Goal: Task Accomplishment & Management: Use online tool/utility

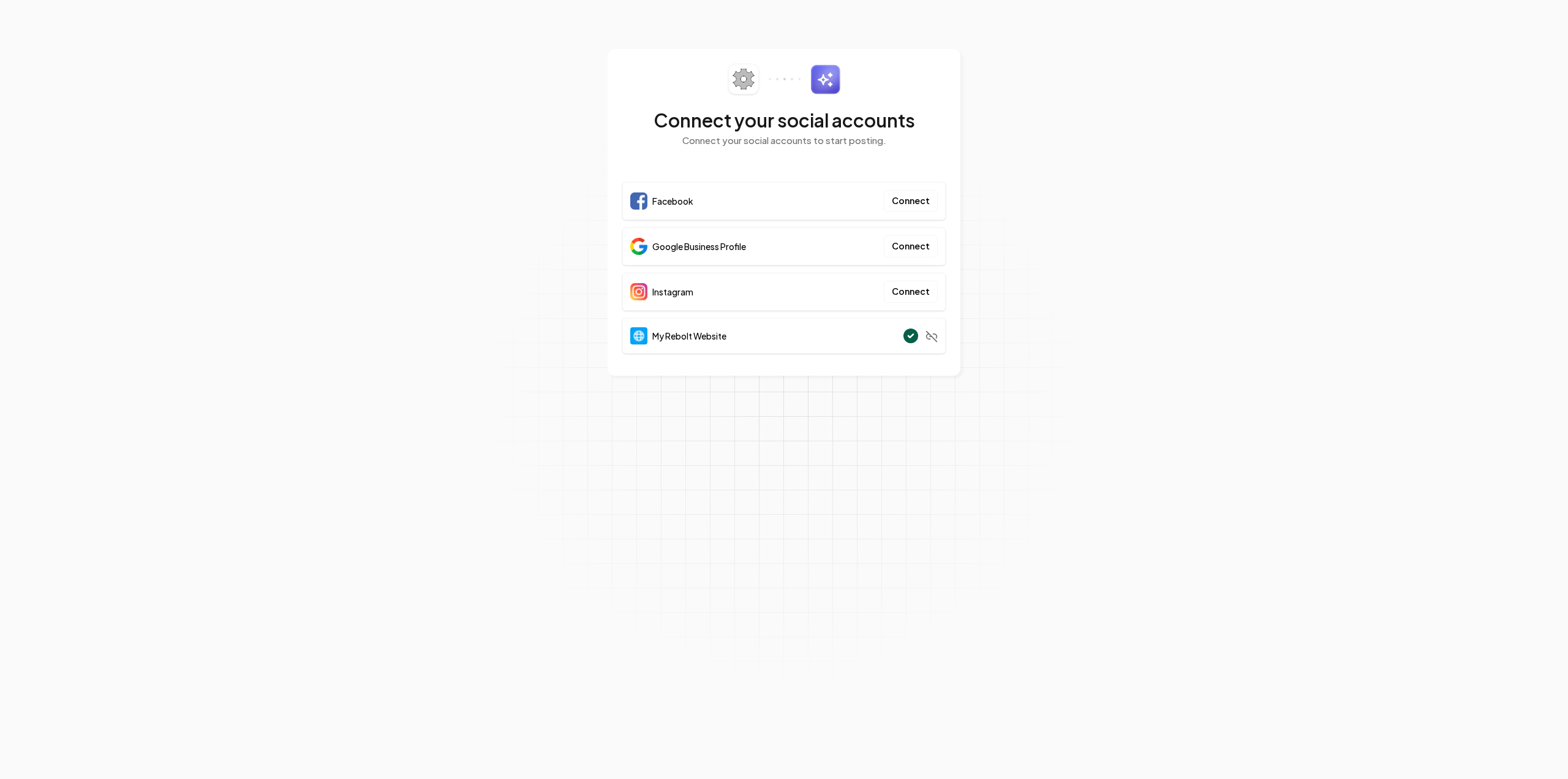
click at [763, 202] on div "Facebook Connect" at bounding box center [784, 201] width 324 height 38
click at [909, 203] on button "Connect" at bounding box center [911, 201] width 54 height 22
click at [920, 213] on div "Facebook Connect" at bounding box center [784, 201] width 324 height 38
click at [920, 207] on button "Connect" at bounding box center [911, 201] width 54 height 22
click at [910, 198] on button "Connect" at bounding box center [911, 201] width 54 height 22
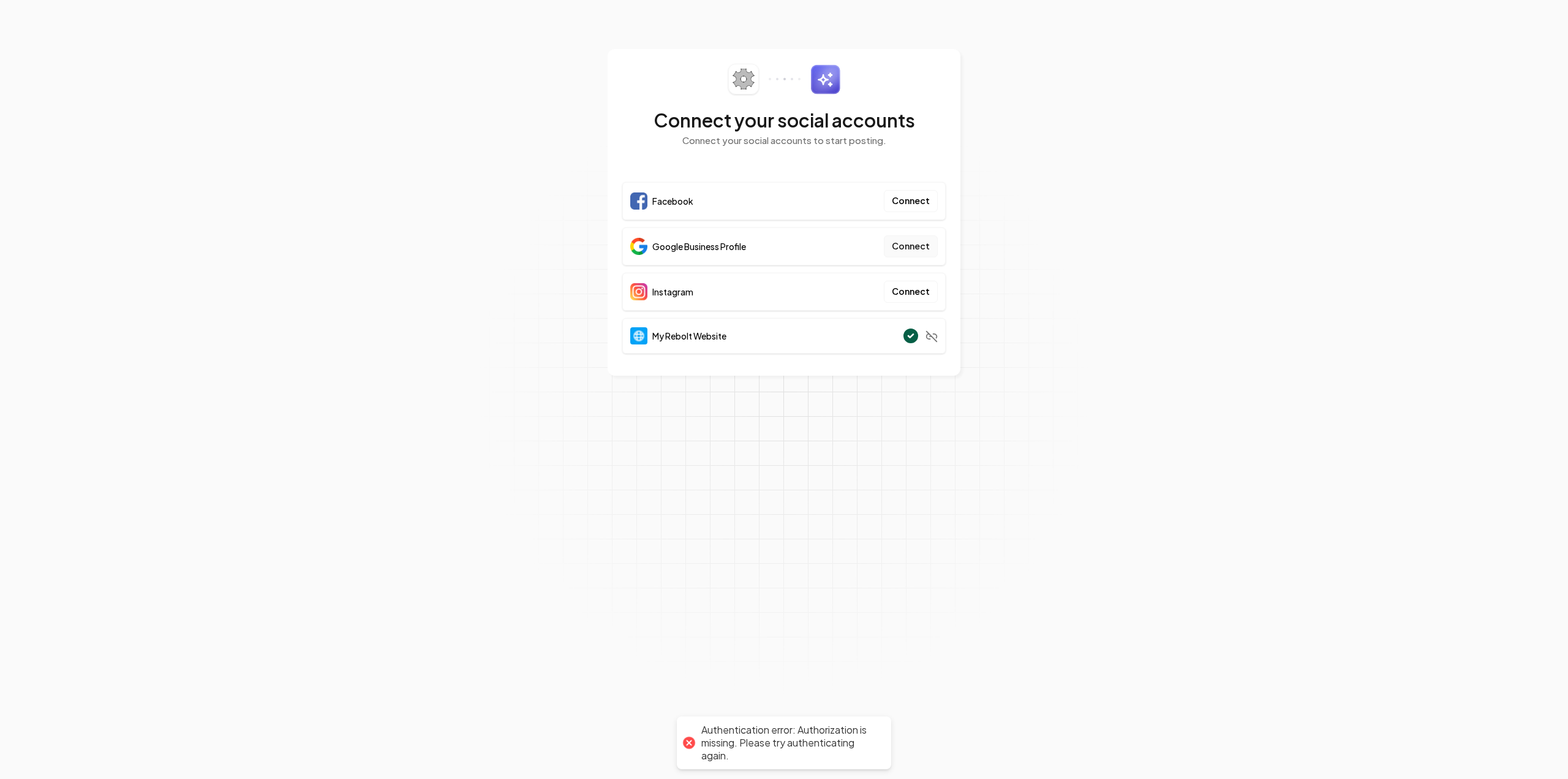
click at [920, 248] on button "Connect" at bounding box center [911, 246] width 54 height 22
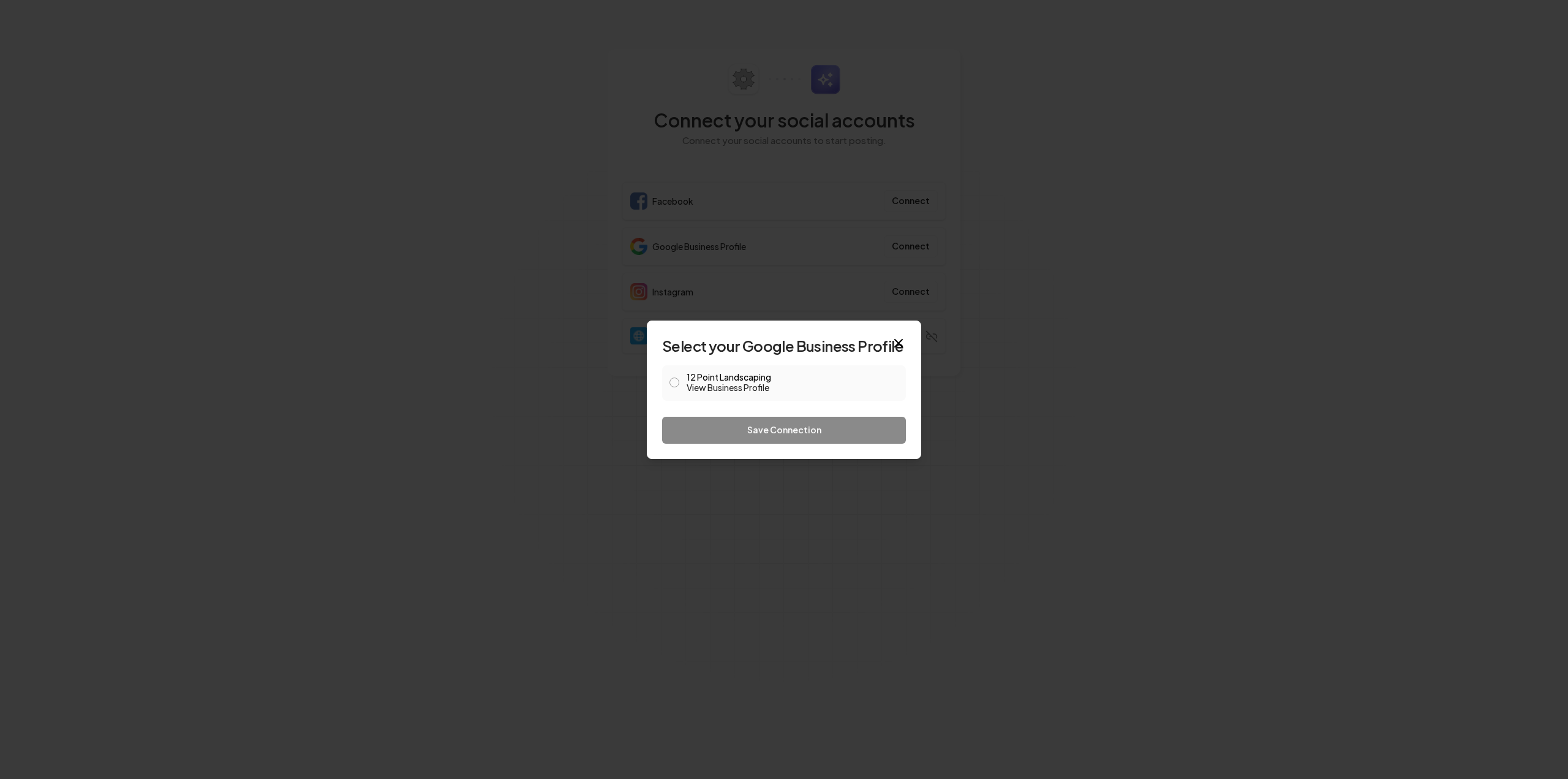
click at [674, 381] on button "12 Point Landscaping View Business Profile" at bounding box center [674, 382] width 10 height 10
click at [727, 433] on button "Save Connection" at bounding box center [784, 430] width 244 height 27
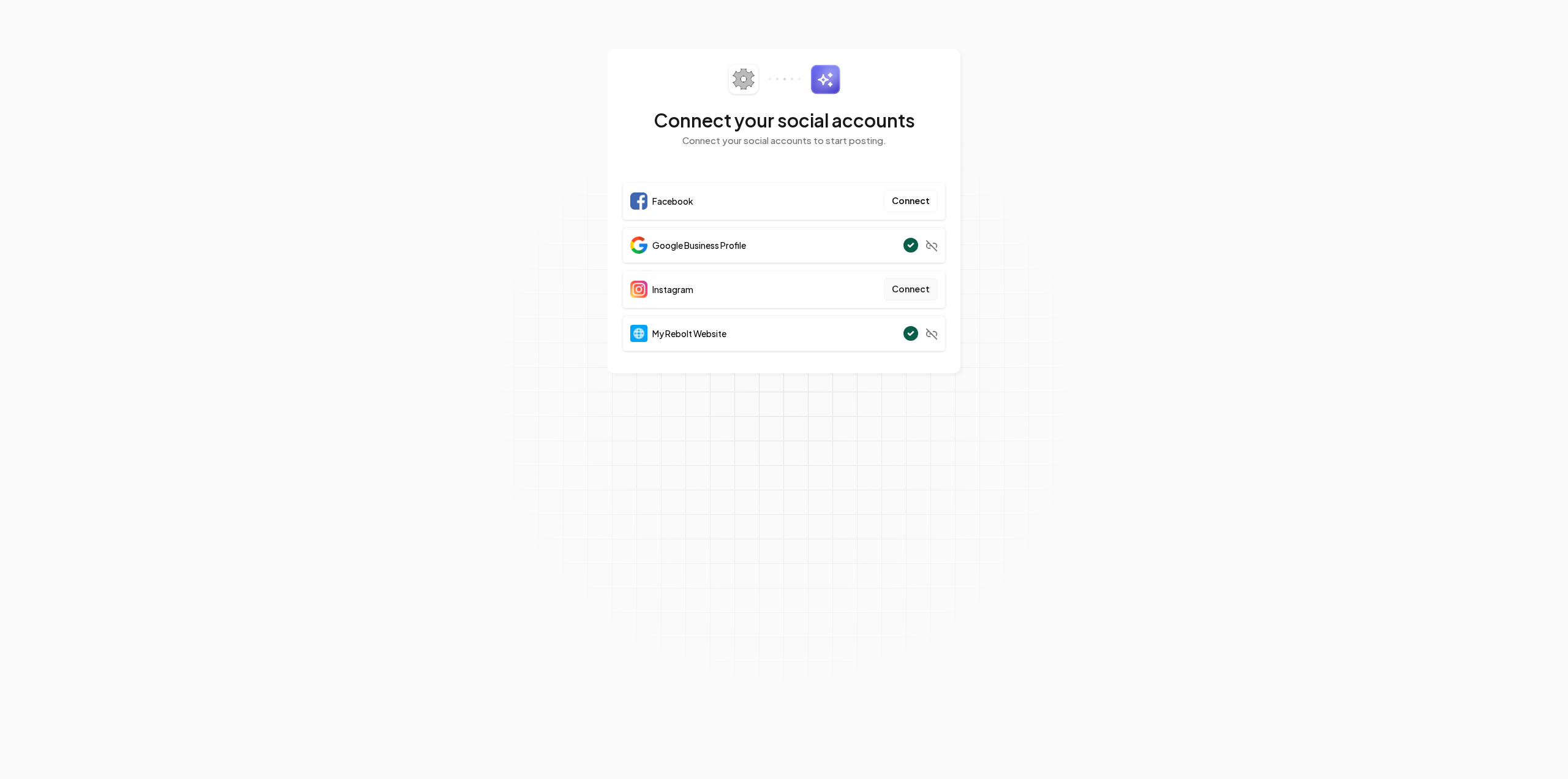
click at [915, 292] on button "Connect" at bounding box center [911, 289] width 54 height 22
click at [909, 197] on button "Connect" at bounding box center [911, 201] width 54 height 22
click at [900, 209] on button "Connect" at bounding box center [911, 201] width 54 height 22
click at [467, 160] on section "Connect your social accounts Connect your social accounts to start posting. Fac…" at bounding box center [784, 390] width 1568 height 779
click at [915, 196] on button "Connect" at bounding box center [911, 201] width 54 height 22
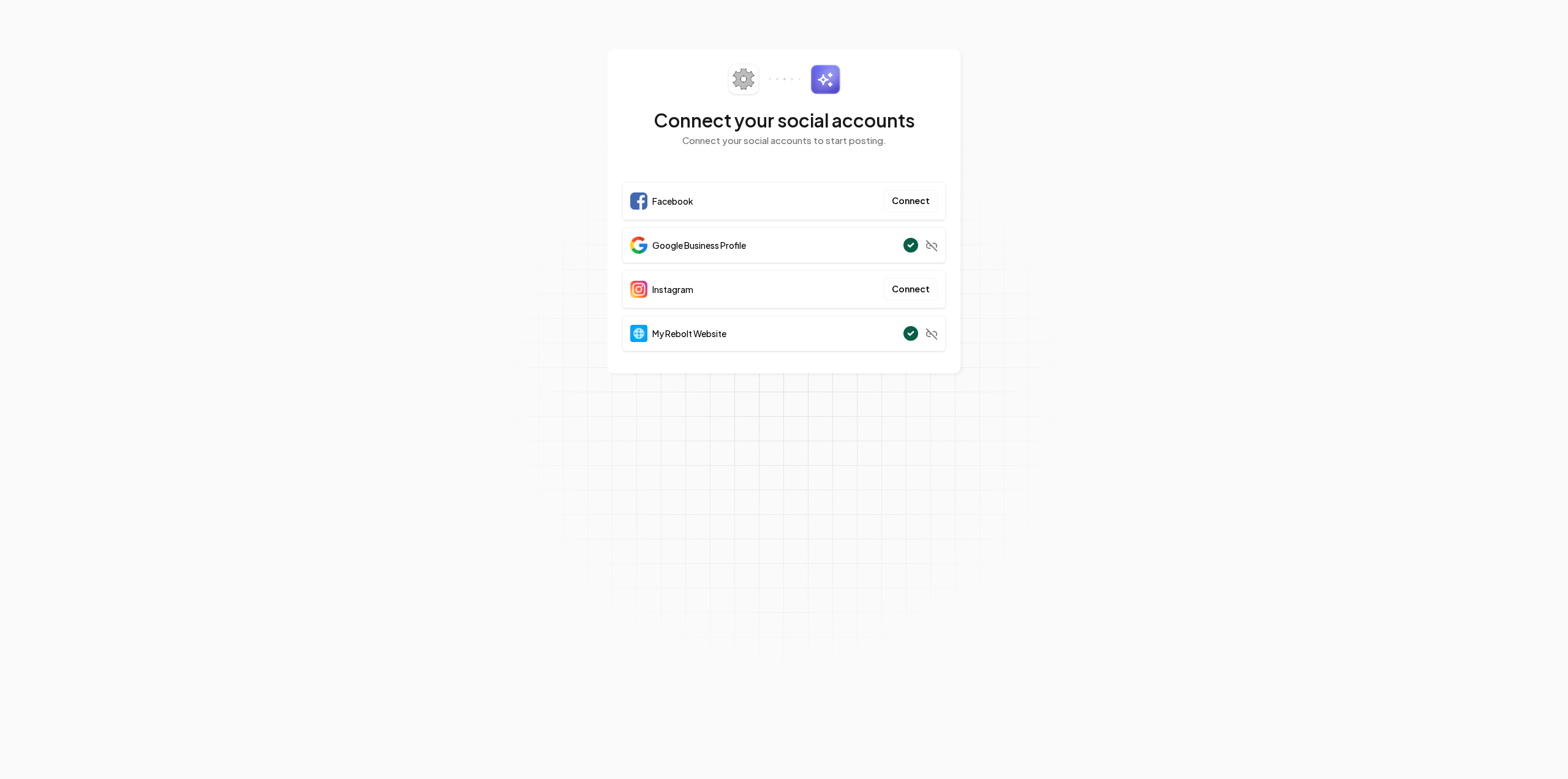
click at [1100, 255] on section "Connect your social accounts Connect your social accounts to start posting. Fac…" at bounding box center [784, 390] width 1568 height 779
click at [911, 286] on button "Connect" at bounding box center [911, 289] width 54 height 22
click at [909, 204] on button "Connect" at bounding box center [911, 201] width 54 height 22
click at [906, 285] on button "Connect" at bounding box center [911, 289] width 54 height 22
click at [918, 294] on button "Connect" at bounding box center [911, 289] width 54 height 22
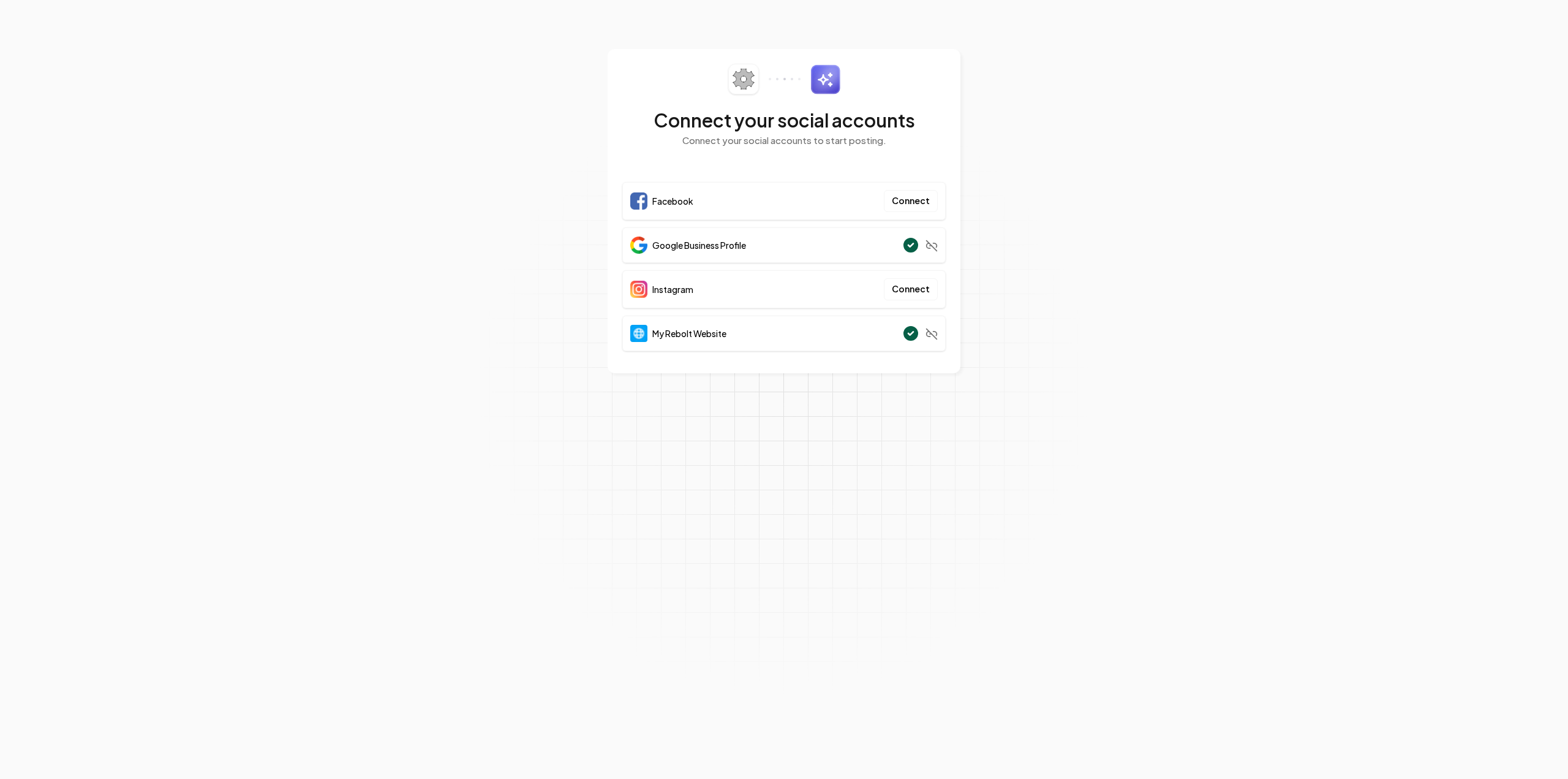
click at [911, 187] on div "Facebook Connect" at bounding box center [784, 201] width 324 height 38
click at [914, 196] on button "Connect" at bounding box center [911, 201] width 54 height 22
click at [907, 294] on button "Connect" at bounding box center [911, 289] width 54 height 22
click at [914, 295] on button "Connect" at bounding box center [911, 289] width 54 height 22
click at [411, 202] on section "Connect your social accounts Connect your social accounts to start posting. Fac…" at bounding box center [784, 390] width 1568 height 779
